Goal: Task Accomplishment & Management: Use online tool/utility

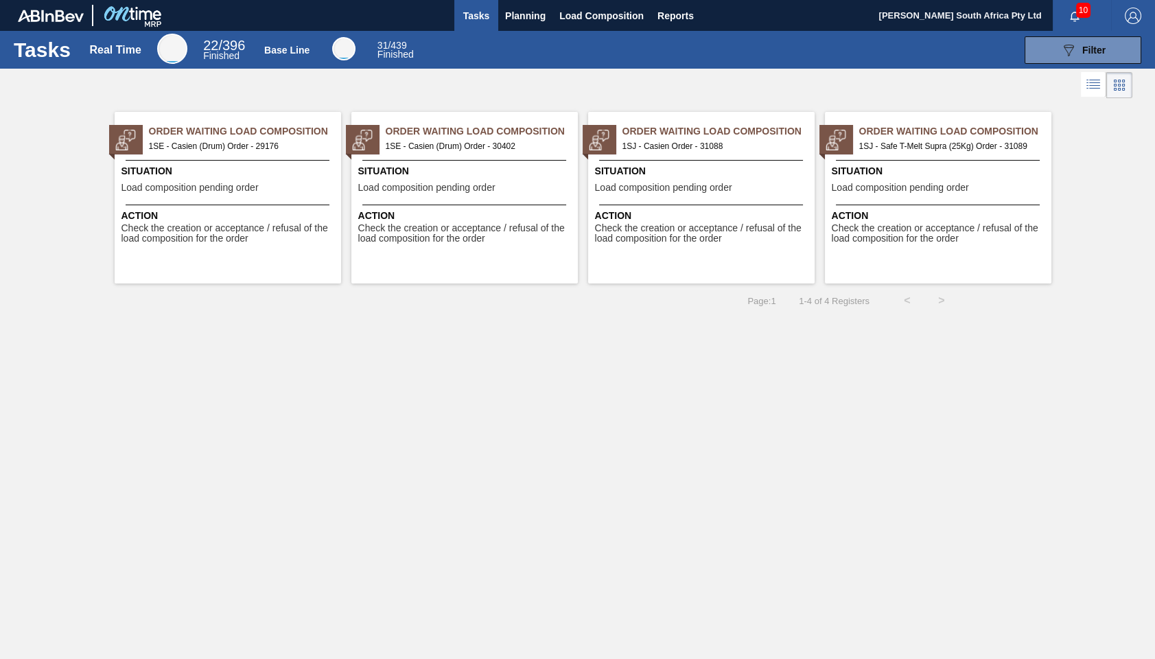
click at [670, 190] on span "Load composition pending order" at bounding box center [663, 188] width 137 height 10
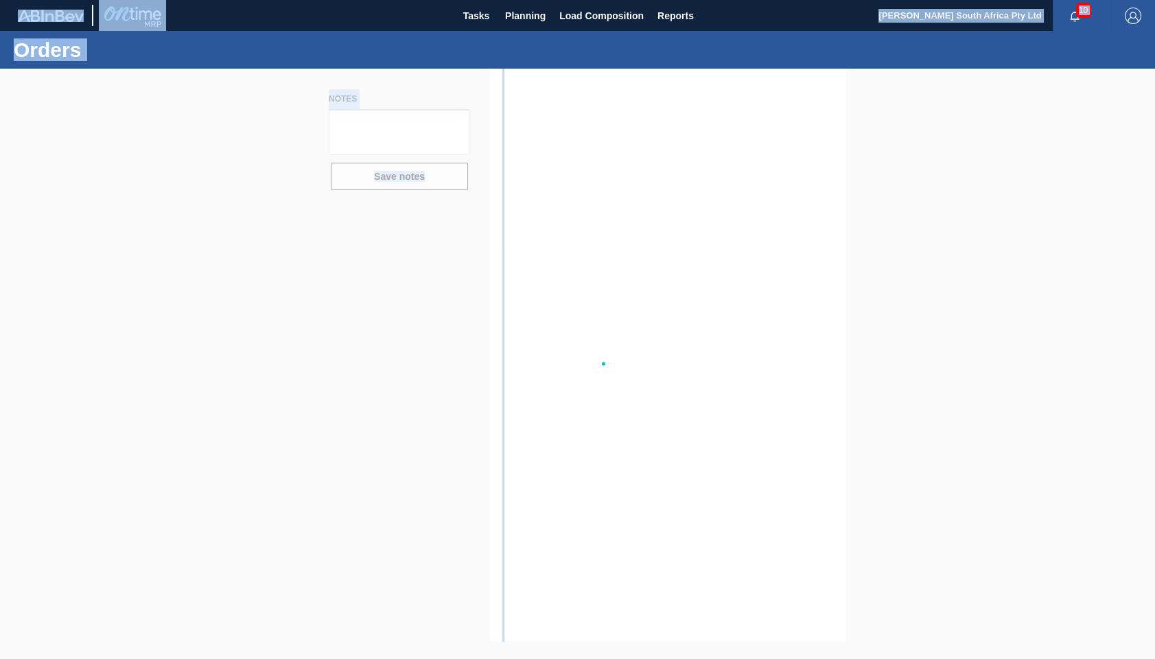
click at [670, 190] on div at bounding box center [577, 364] width 1155 height 590
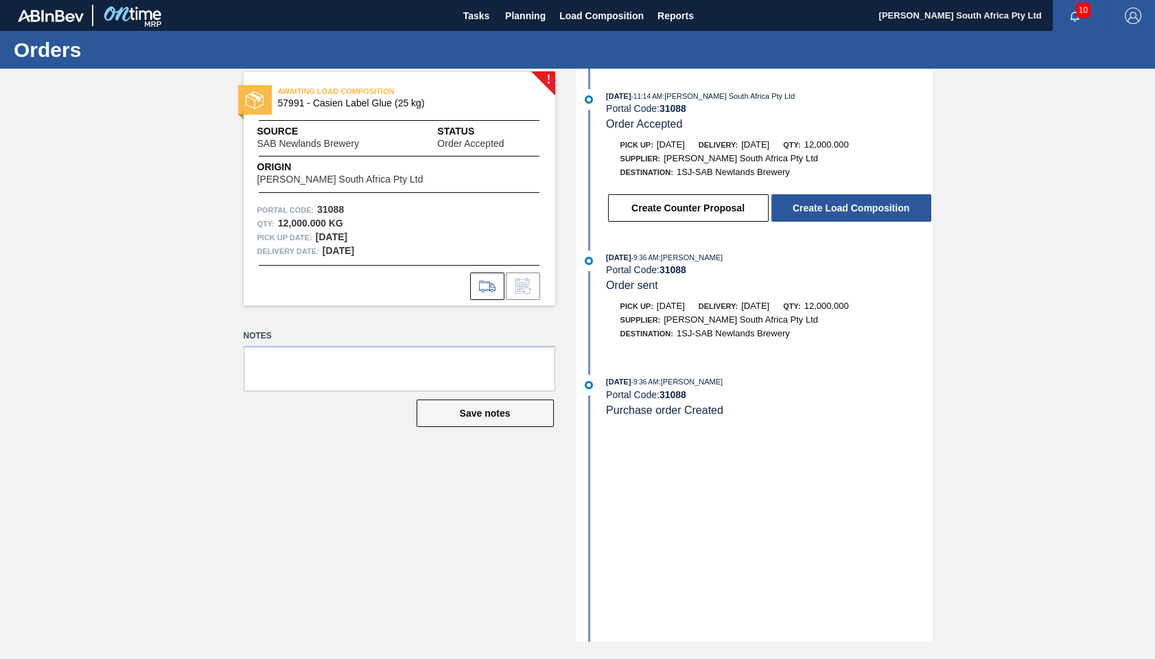
click at [330, 466] on div "! AWAITING LOAD COMPOSITION 57991 - Casien Label Glue (25 kg) Source SAB Newlan…" at bounding box center [389, 355] width 332 height 573
click at [819, 212] on button "Create Load Composition" at bounding box center [851, 207] width 160 height 27
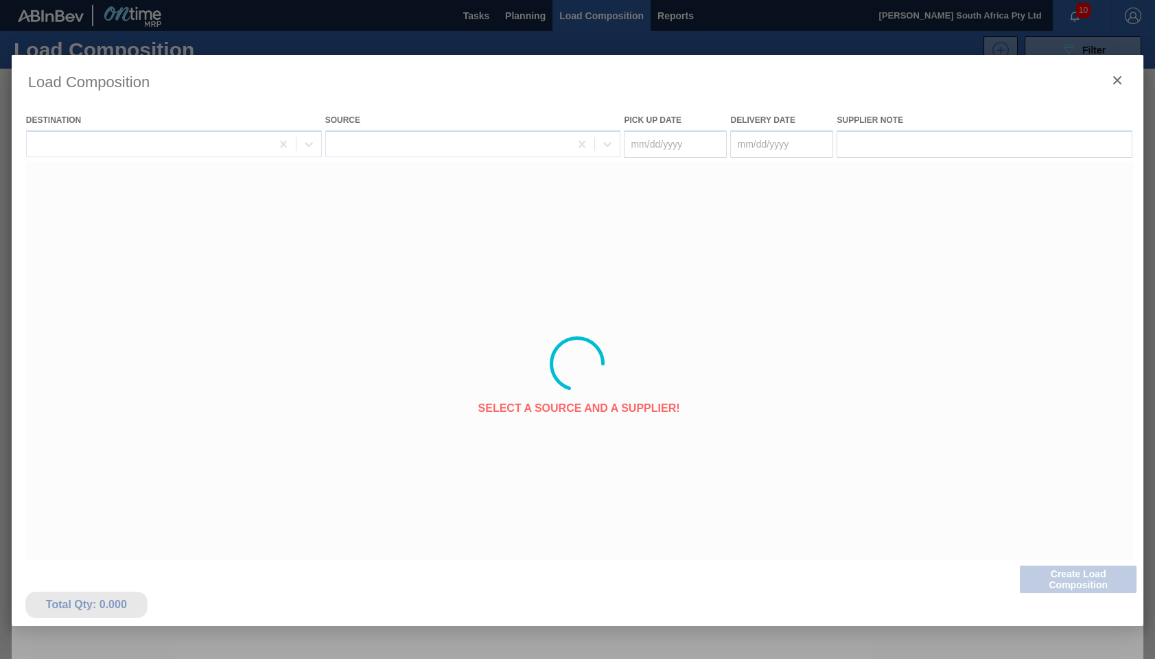
type Date "[DATE]"
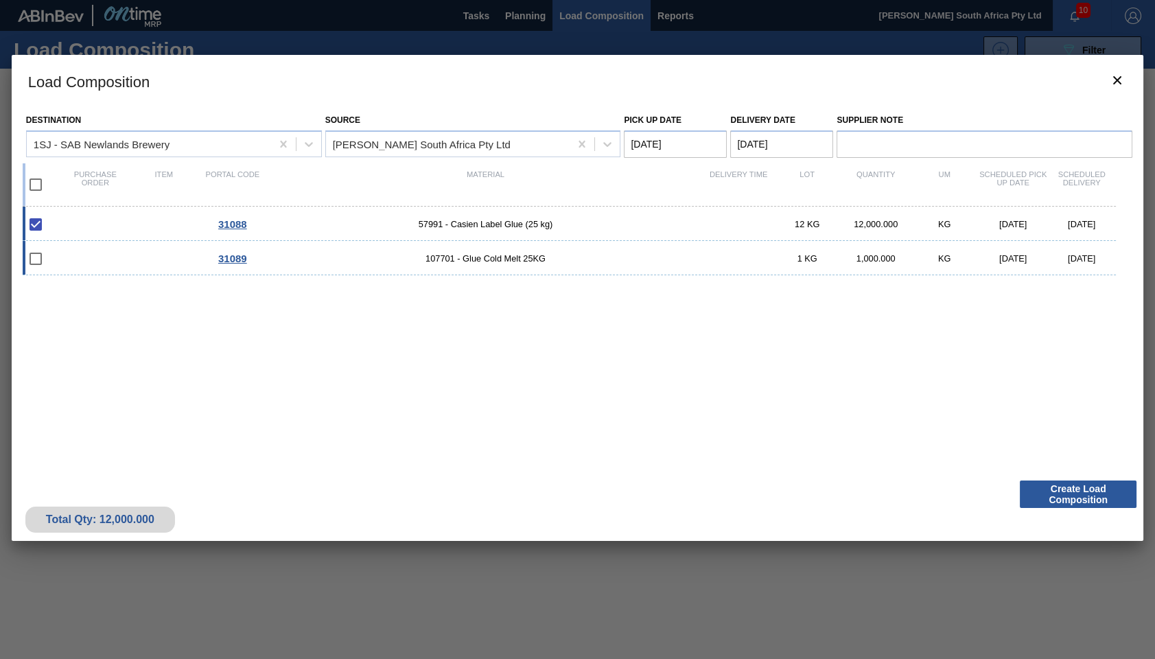
drag, startPoint x: 37, startPoint y: 257, endPoint x: 53, endPoint y: 259, distance: 15.9
click at [40, 257] on input "checkbox" at bounding box center [35, 258] width 29 height 29
click at [32, 259] on input "checkbox" at bounding box center [35, 258] width 29 height 29
click at [40, 261] on input "checkbox" at bounding box center [35, 258] width 29 height 29
click at [35, 261] on input "checkbox" at bounding box center [35, 258] width 29 height 29
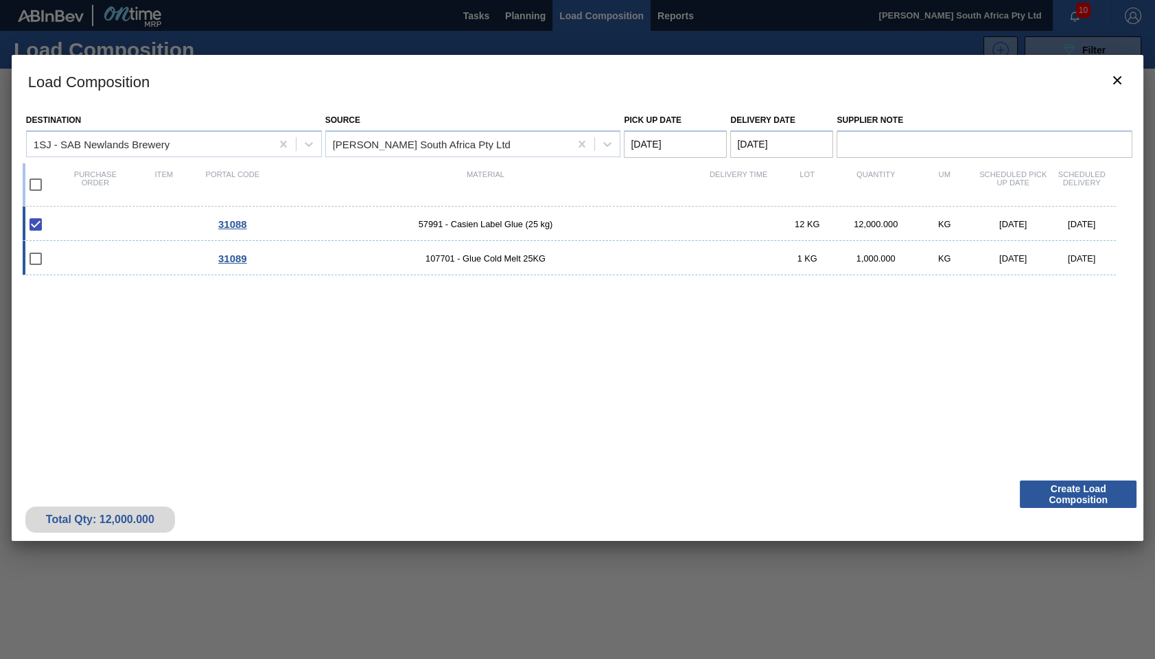
click at [35, 261] on input "checkbox" at bounding box center [35, 258] width 29 height 29
checkbox input "false"
click at [1075, 500] on button "Create Load Composition" at bounding box center [1078, 493] width 117 height 27
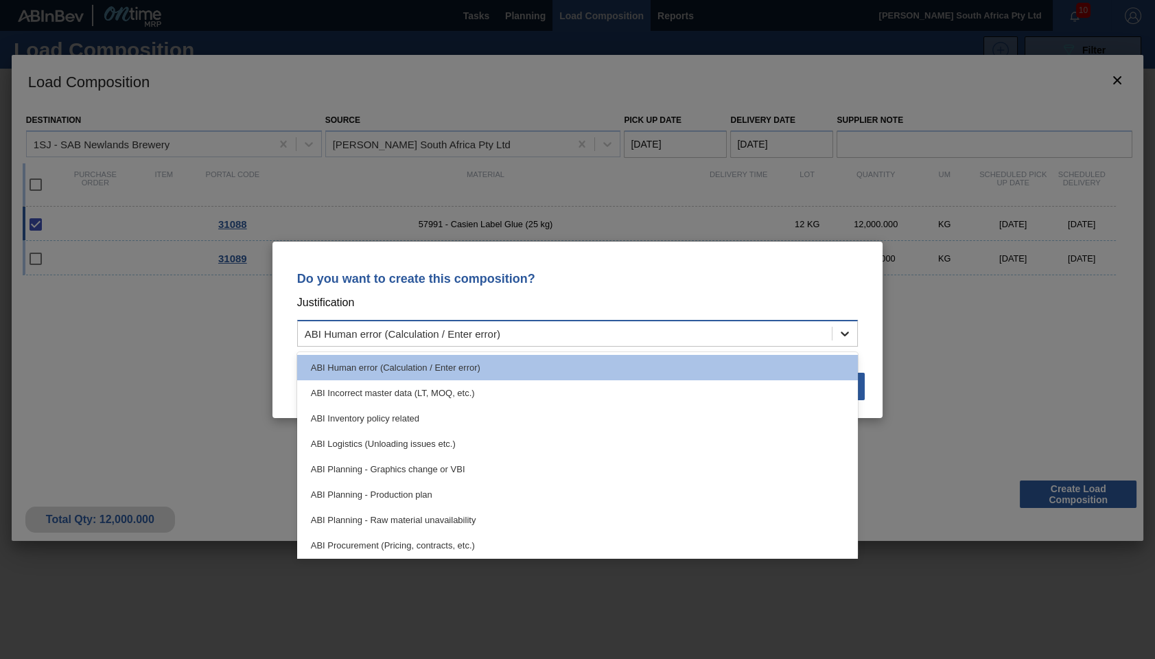
click at [846, 336] on icon at bounding box center [845, 334] width 14 height 14
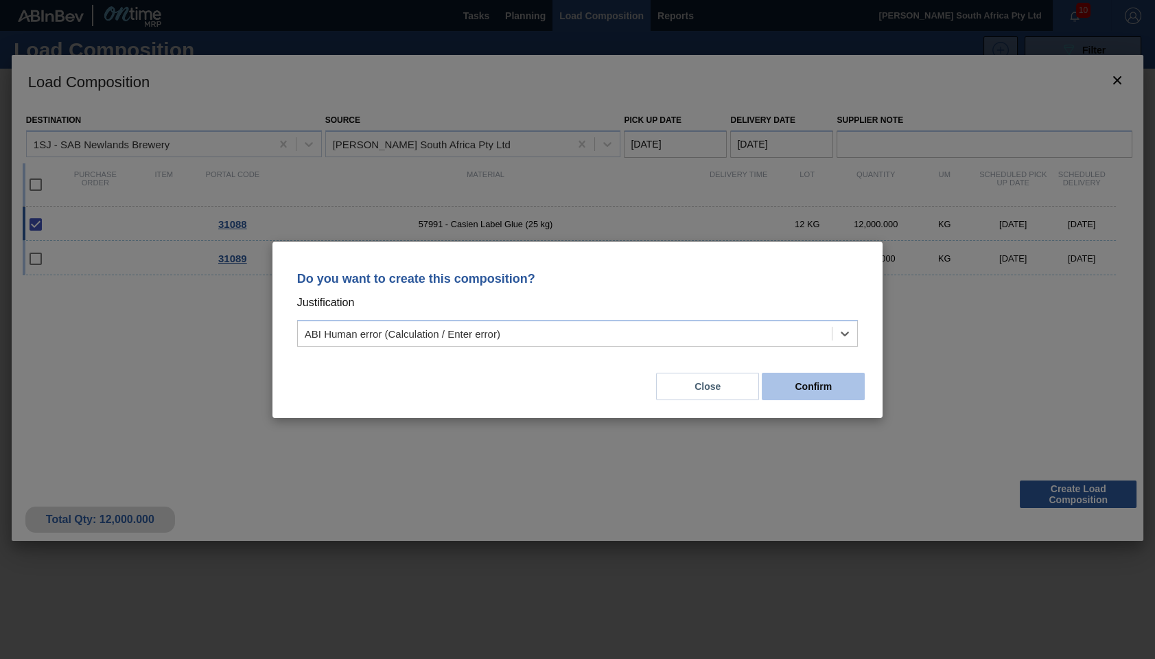
click at [812, 393] on button "Confirm" at bounding box center [813, 386] width 103 height 27
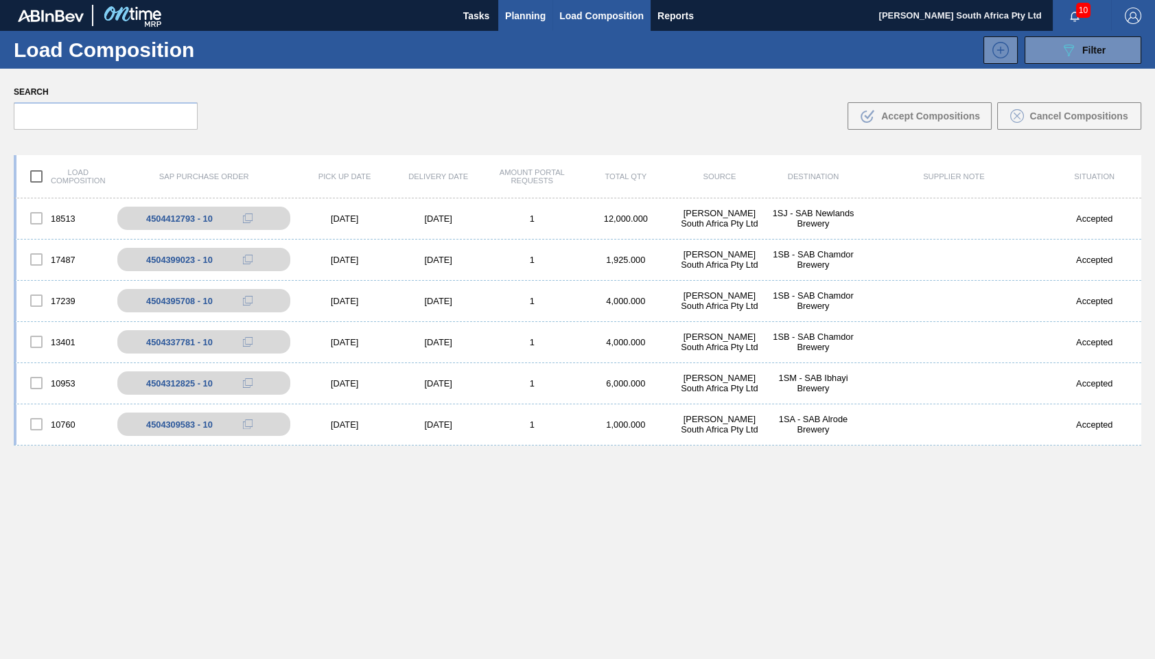
click at [527, 15] on span "Planning" at bounding box center [525, 16] width 40 height 16
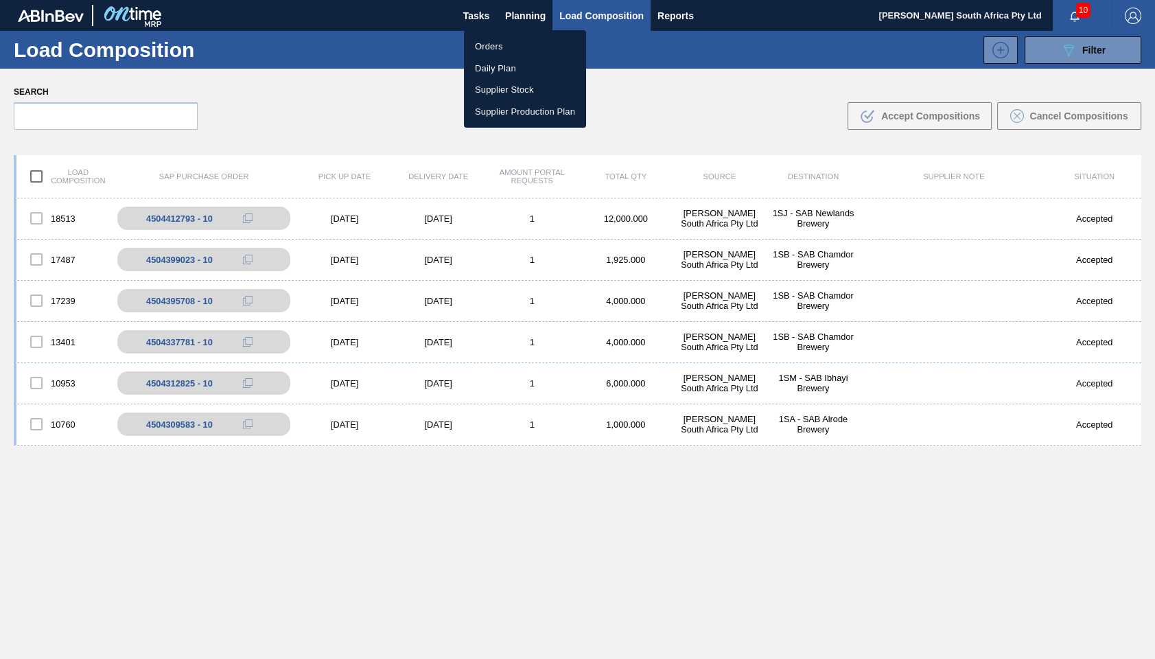
click at [483, 43] on li "Orders" at bounding box center [525, 47] width 122 height 22
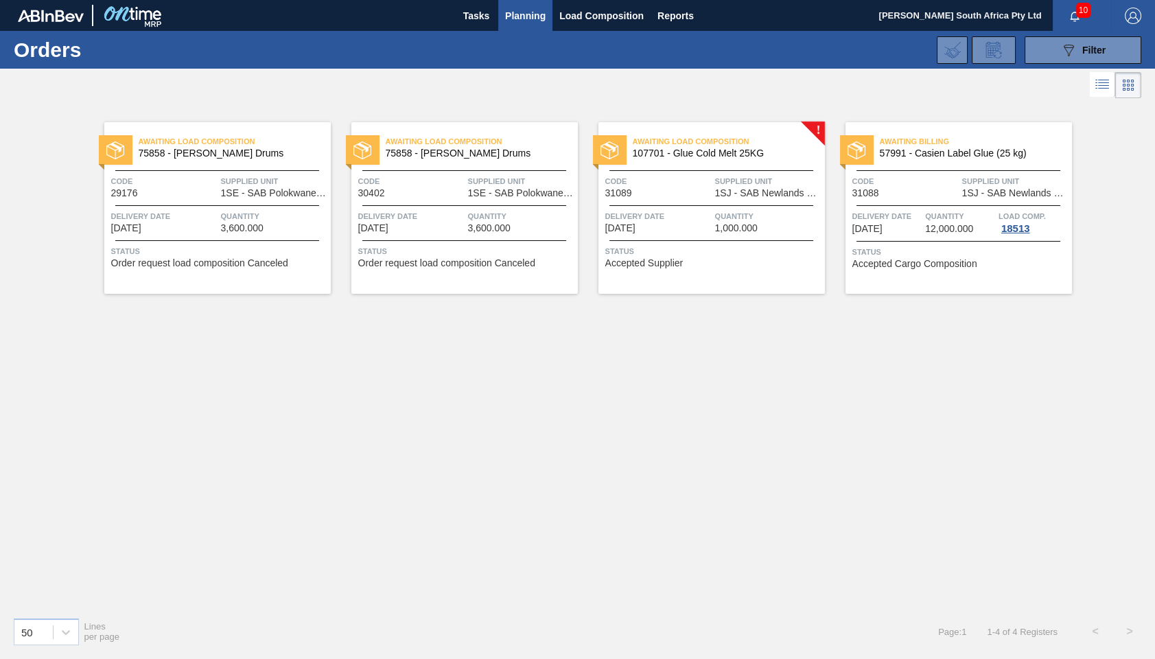
click at [893, 204] on div "Awaiting Billing 57991 - Casien Label Glue (25 kg) Code 31088 Supplied Unit 1SJ…" at bounding box center [958, 208] width 226 height 172
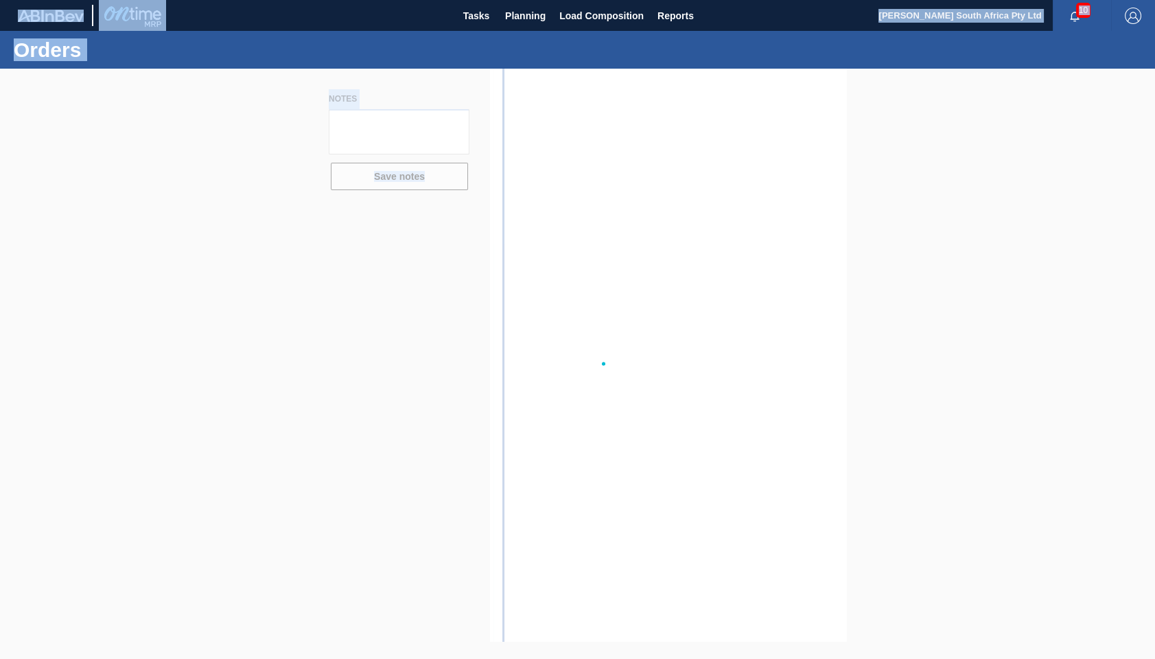
click at [893, 204] on div at bounding box center [577, 364] width 1155 height 590
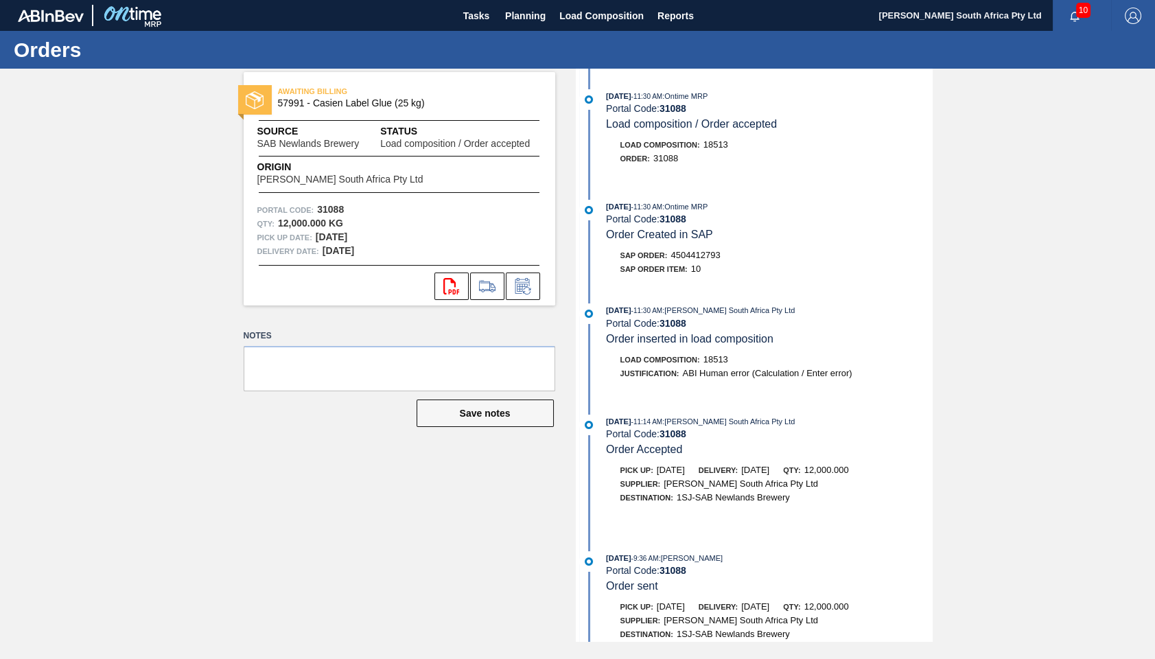
click at [292, 473] on div "AWAITING BILLING 57991 - Casien Label Glue (25 kg) Source SAB Newlands Brewery …" at bounding box center [389, 355] width 332 height 573
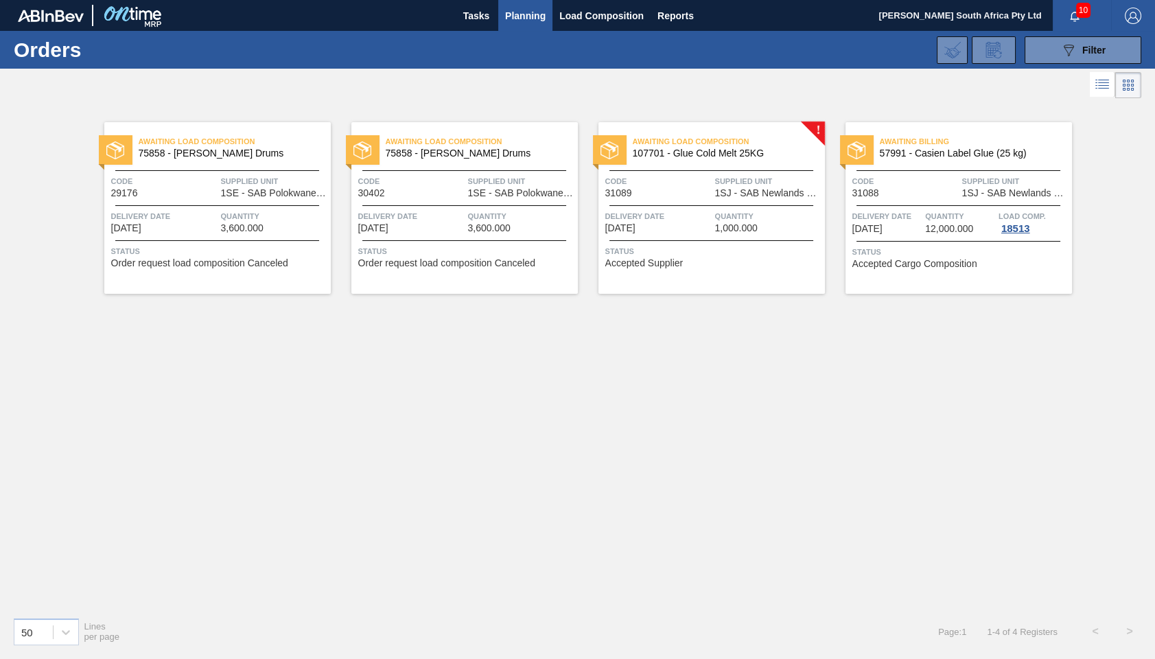
click at [703, 220] on span "Delivery Date" at bounding box center [658, 216] width 106 height 14
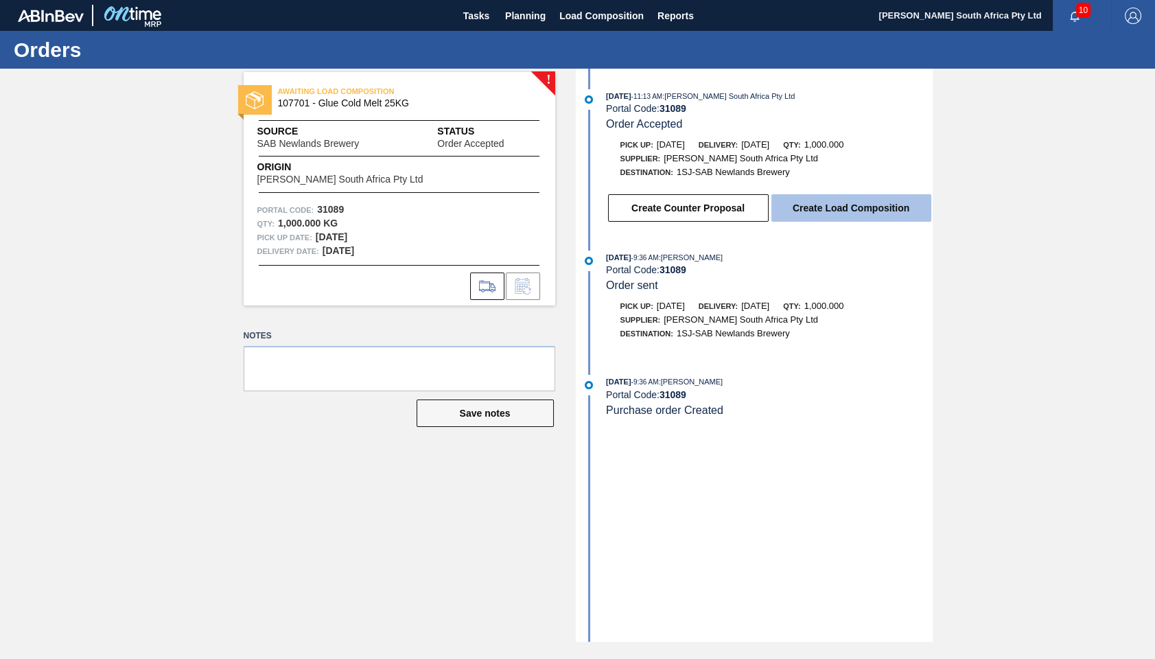
click at [853, 211] on button "Create Load Composition" at bounding box center [851, 207] width 160 height 27
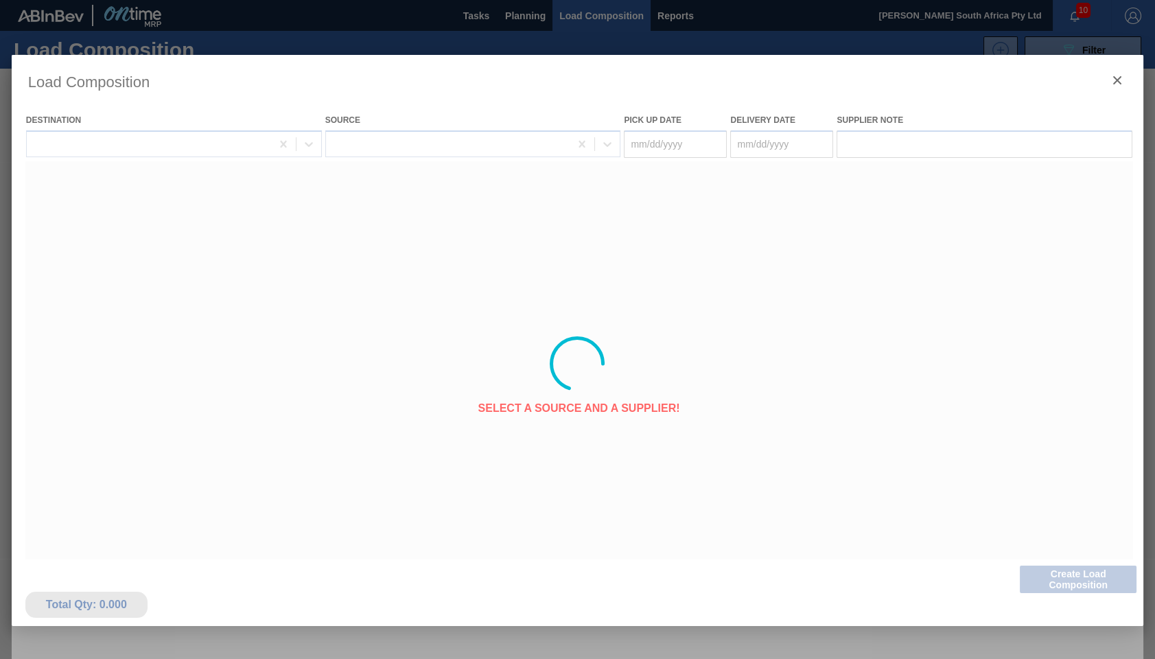
type Date "[DATE]"
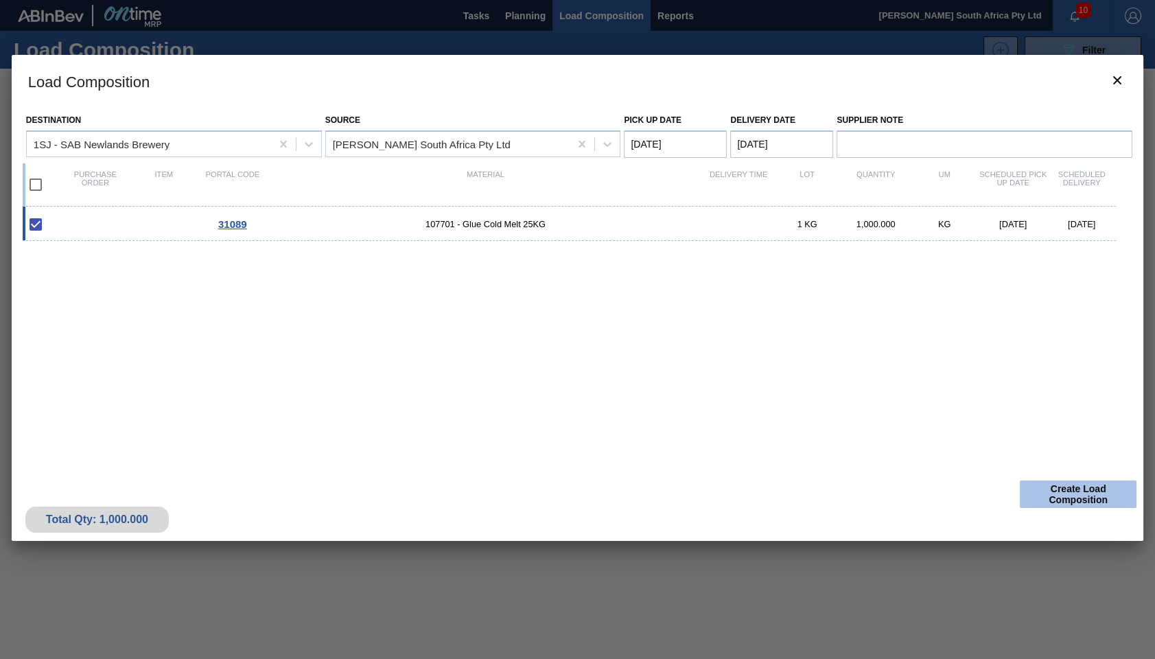
click at [1070, 501] on button "Create Load Composition" at bounding box center [1078, 493] width 117 height 27
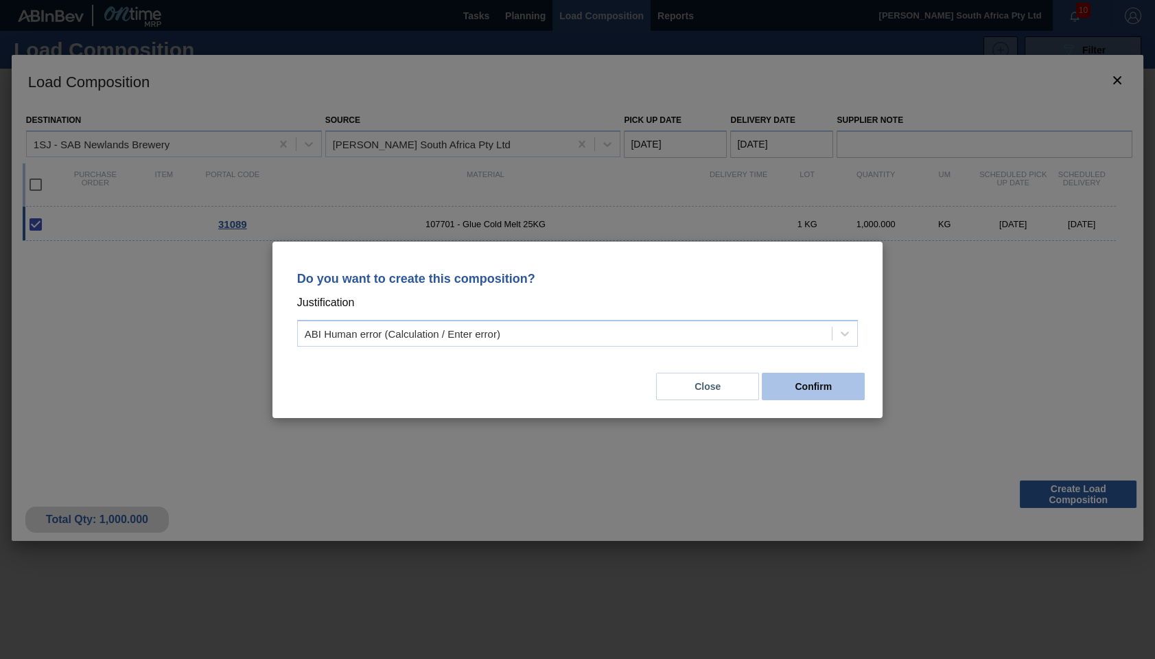
click at [814, 376] on button "Confirm" at bounding box center [813, 386] width 103 height 27
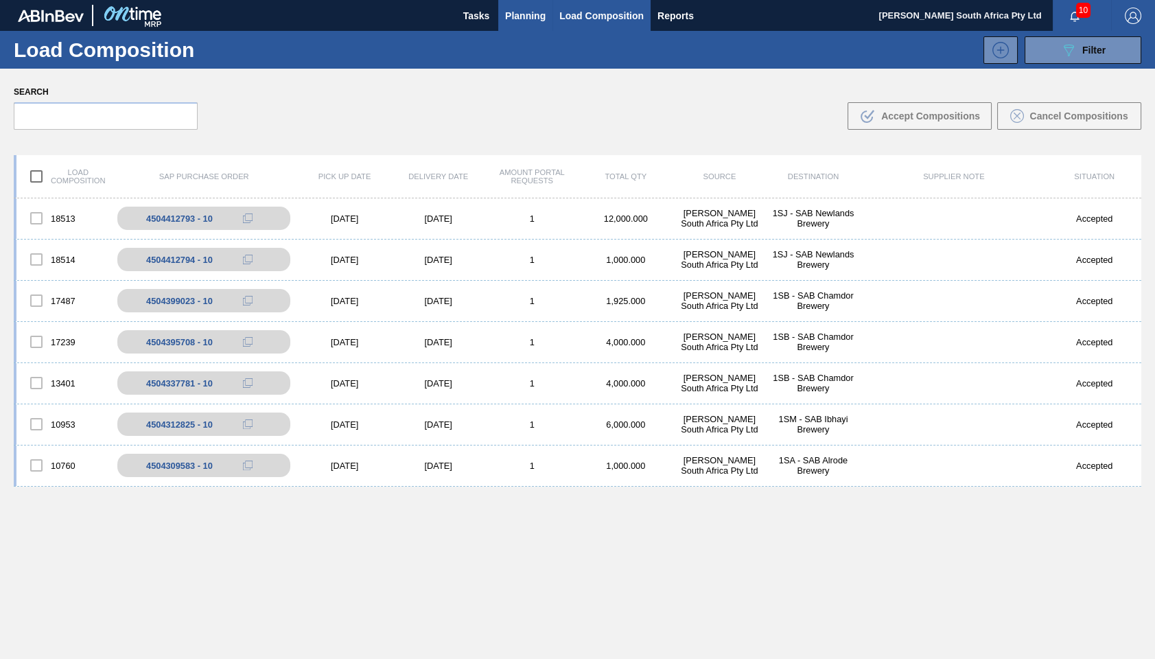
click at [521, 11] on span "Planning" at bounding box center [525, 16] width 40 height 16
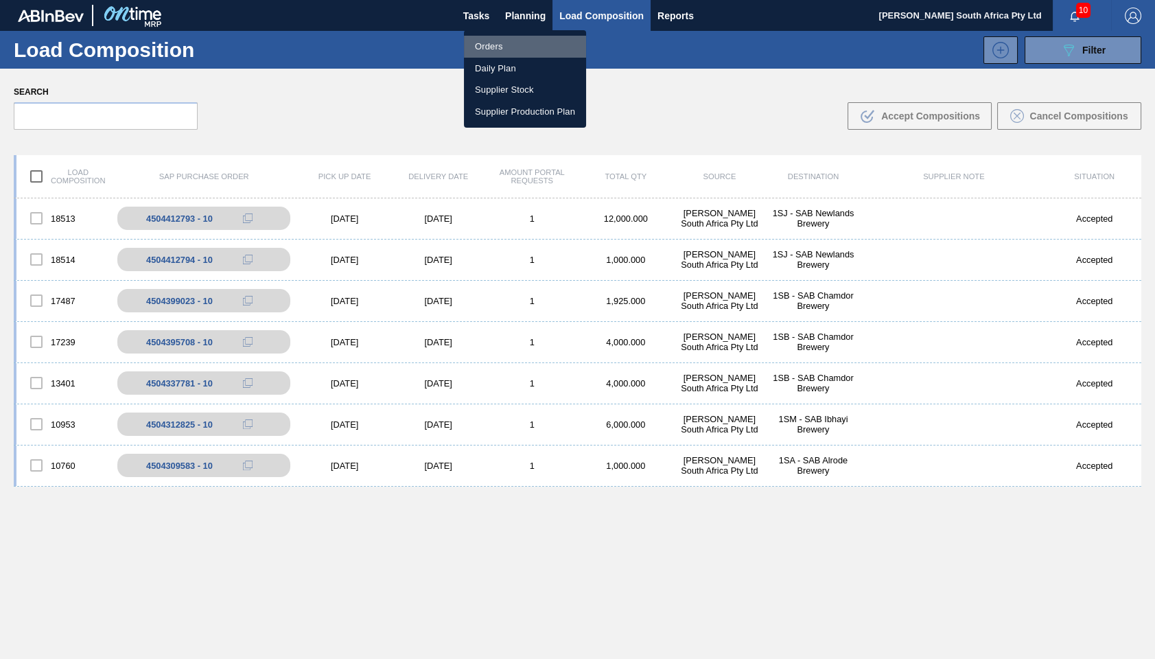
click at [495, 43] on li "Orders" at bounding box center [525, 47] width 122 height 22
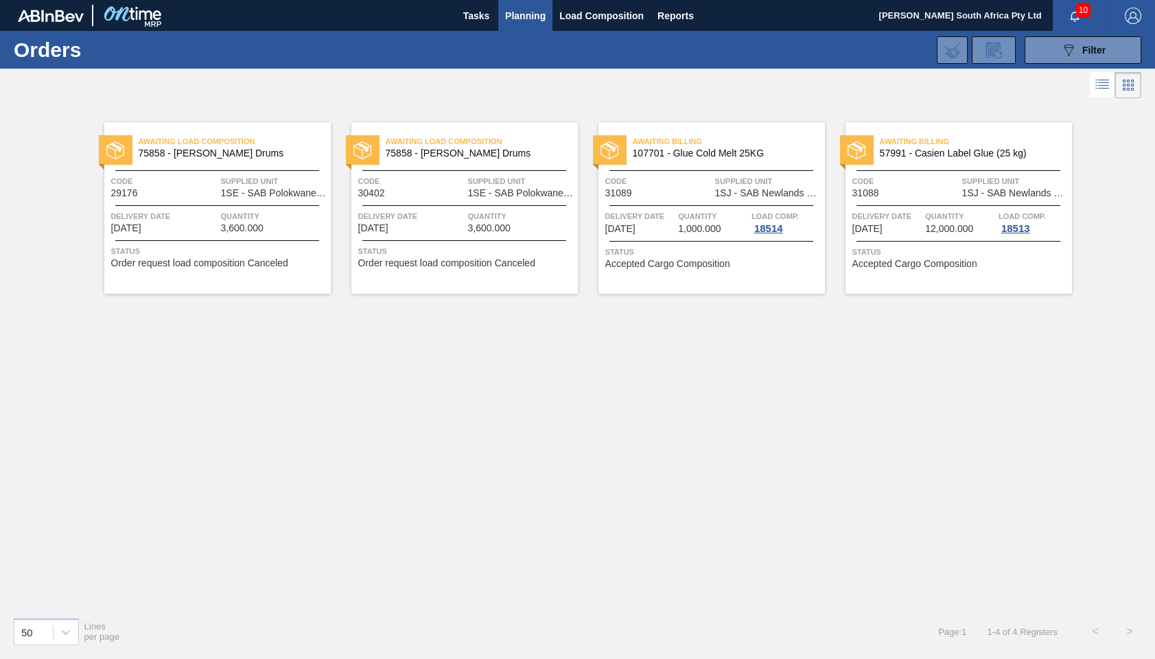
click at [613, 362] on div "Awaiting Load Composition 75858 - Glue Casien Drums Code 29176 Supplied Unit 1S…" at bounding box center [577, 354] width 1155 height 504
click at [395, 213] on span "Delivery Date" at bounding box center [411, 216] width 106 height 14
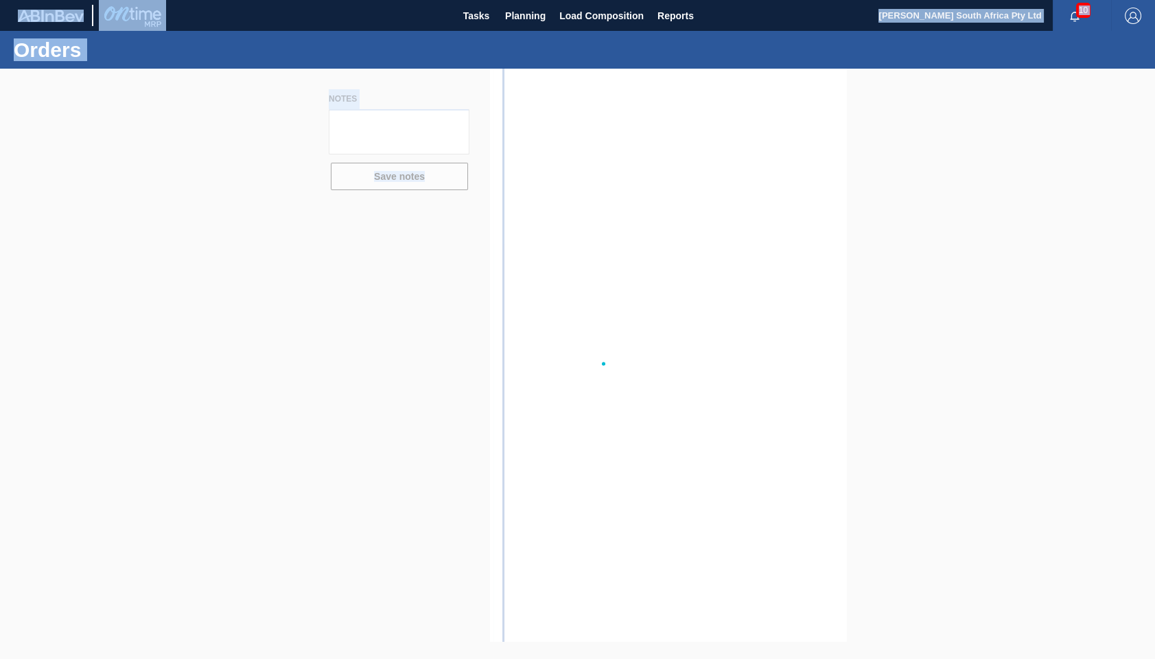
click at [395, 213] on div at bounding box center [577, 364] width 1155 height 590
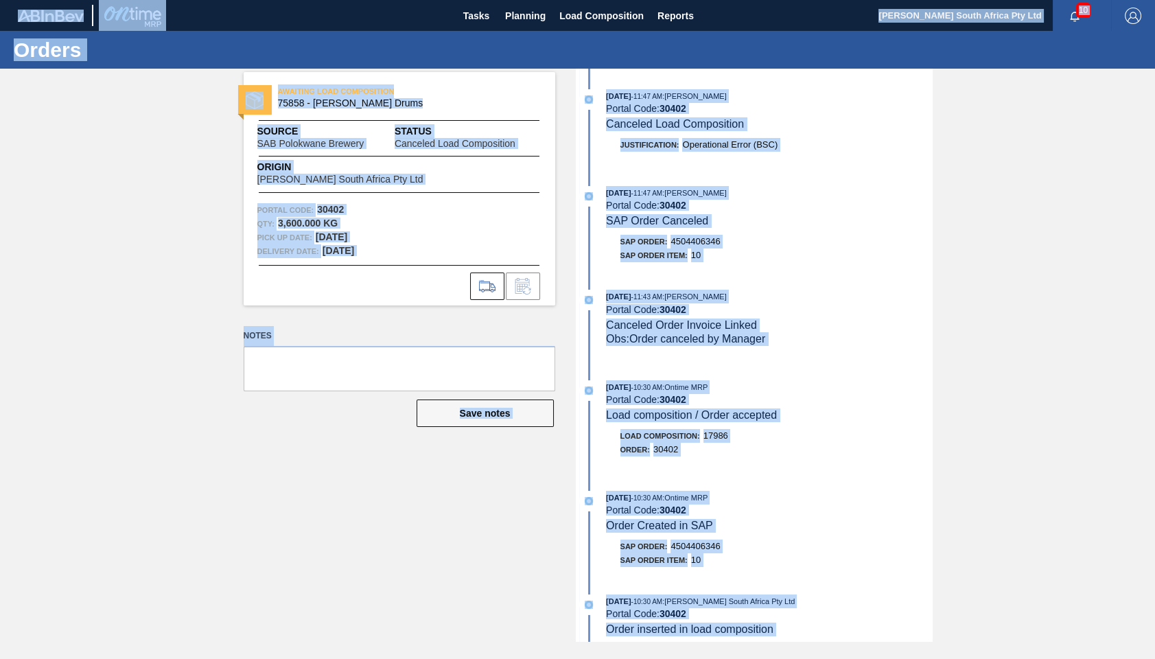
click at [862, 256] on div "SAP Order Item: 10" at bounding box center [770, 255] width 326 height 14
click at [292, 439] on div "Notes Save notes" at bounding box center [399, 389] width 311 height 127
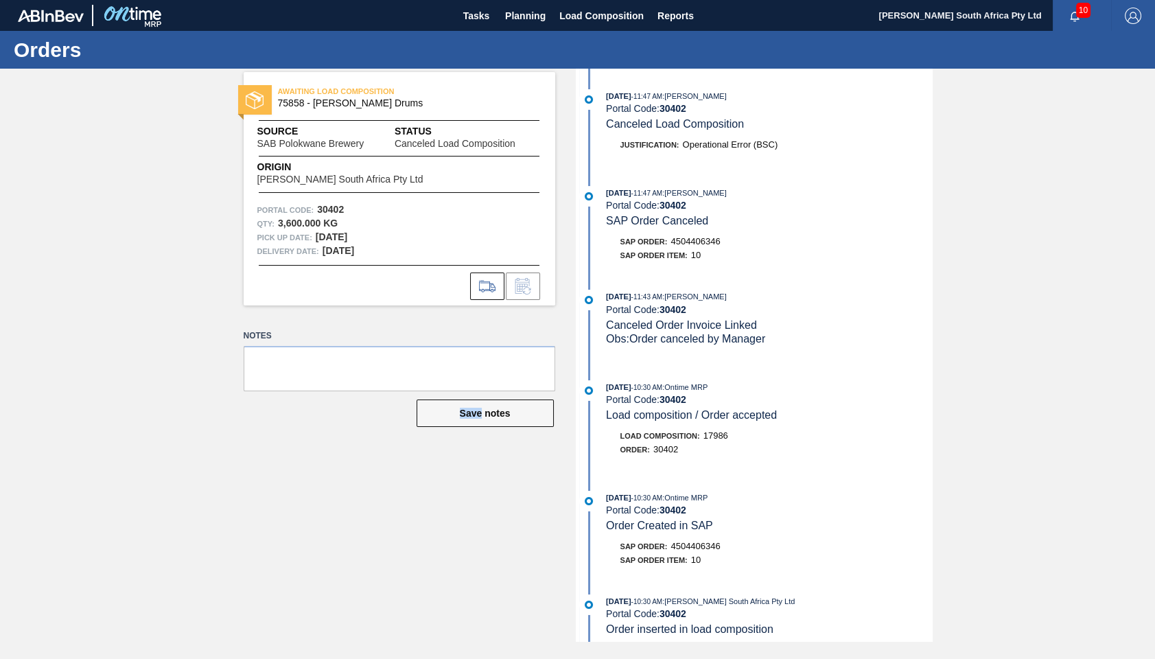
click at [294, 439] on div "Notes Save notes" at bounding box center [399, 389] width 311 height 127
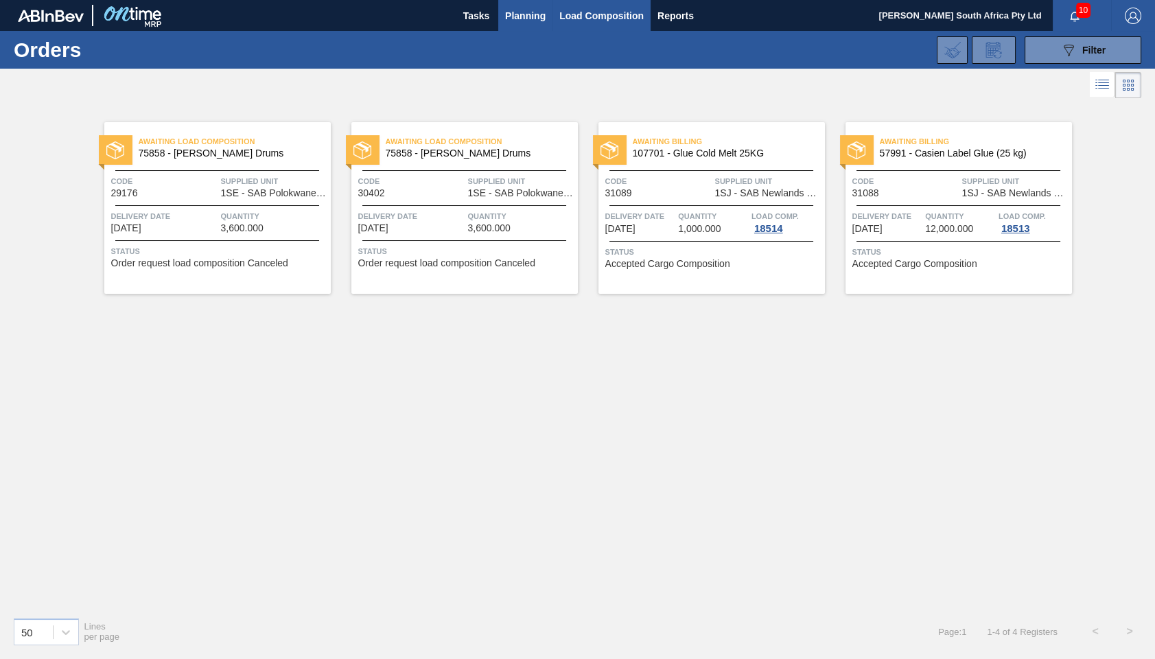
click at [589, 11] on span "Load Composition" at bounding box center [601, 16] width 84 height 16
